Goal: Information Seeking & Learning: Understand process/instructions

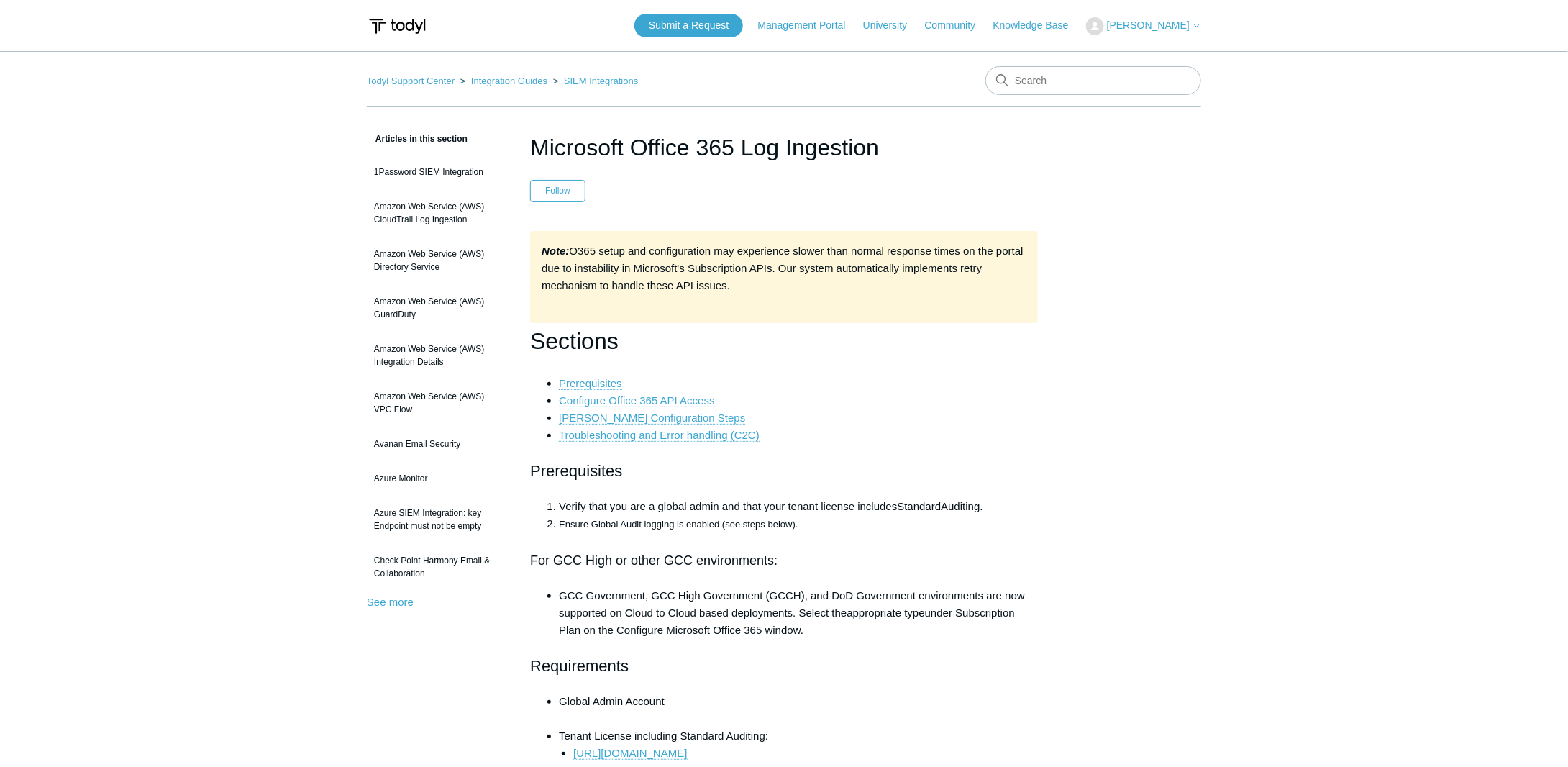
scroll to position [8141, 0]
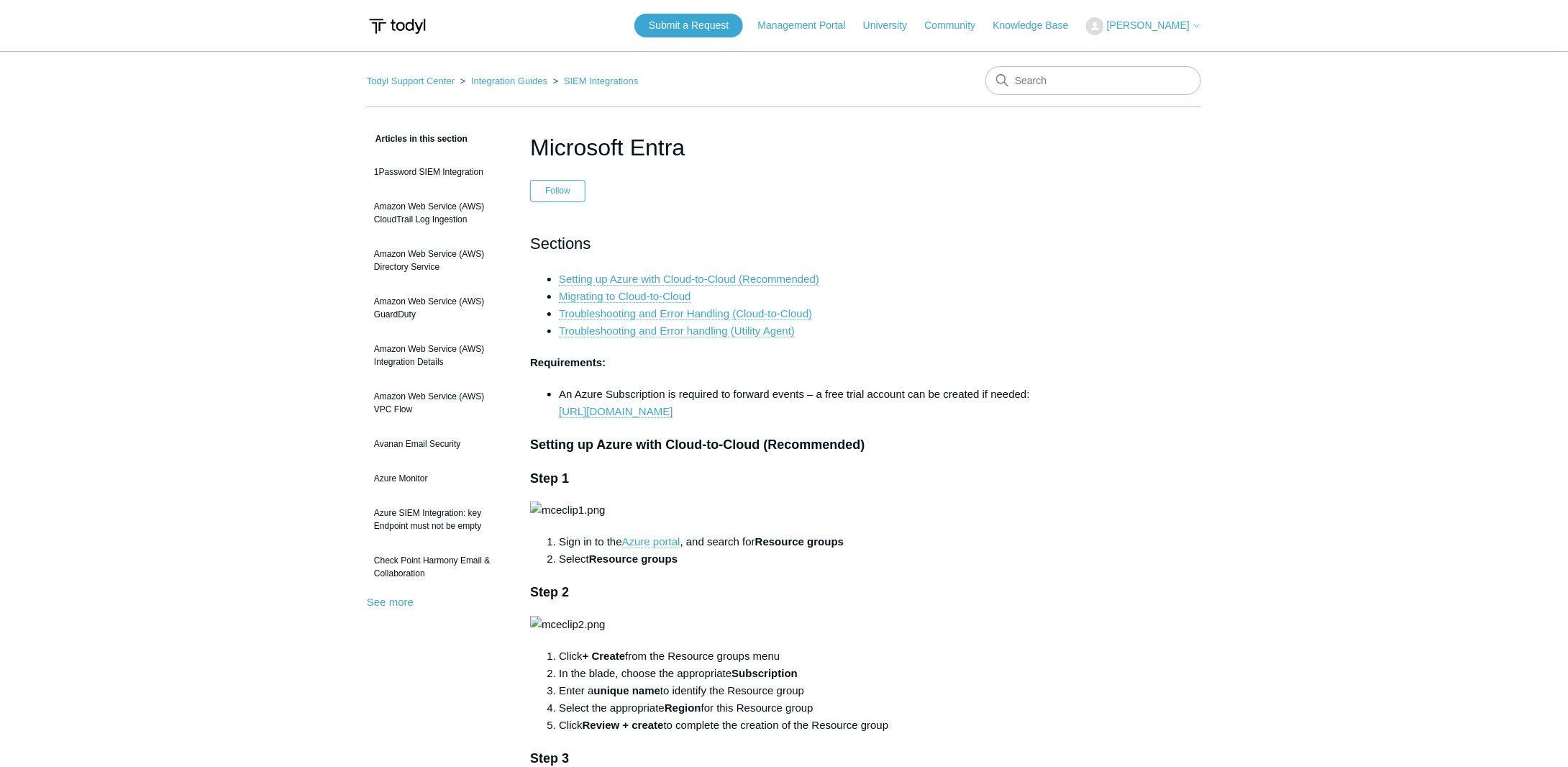
scroll to position [11146, 0]
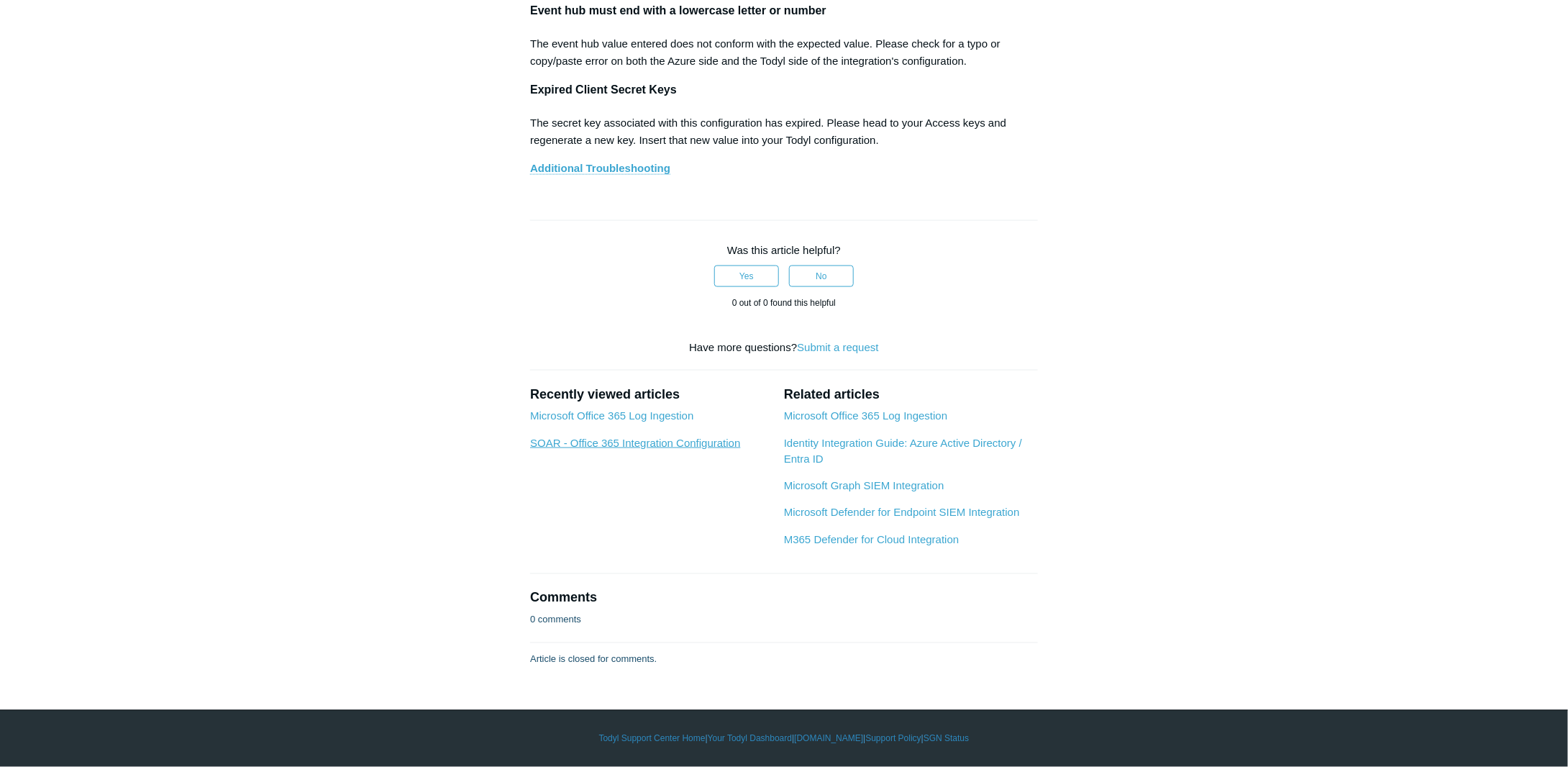
click at [679, 445] on link "SOAR - Office 365 Integration Configuration" at bounding box center [634, 443] width 210 height 12
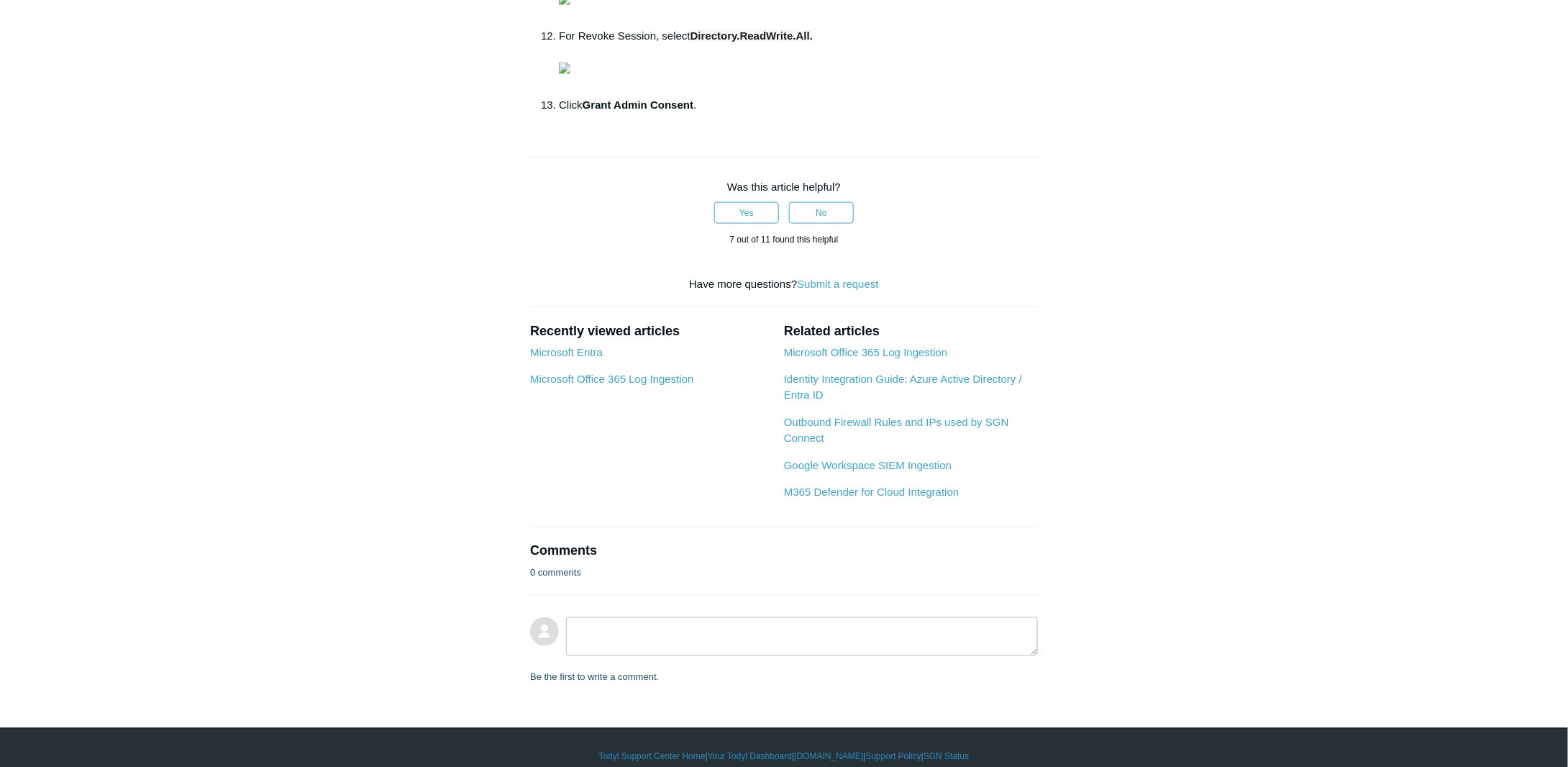
scroll to position [1151, 0]
